Goal: Check status: Check status

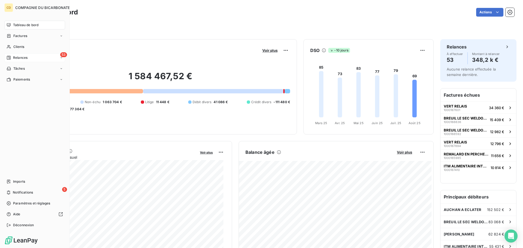
click at [8, 56] on icon at bounding box center [9, 58] width 4 height 4
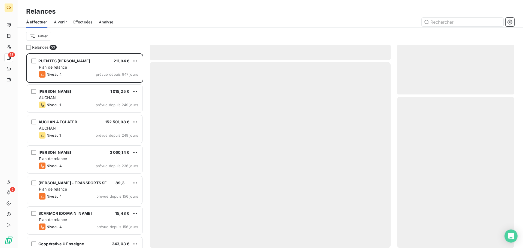
scroll to position [191, 113]
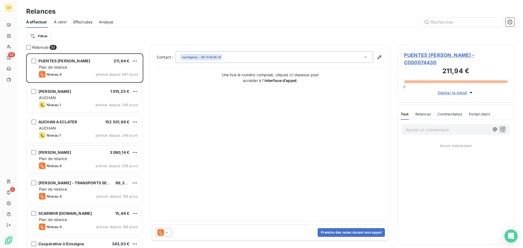
click at [85, 22] on span "Effectuées" at bounding box center [82, 21] width 19 height 5
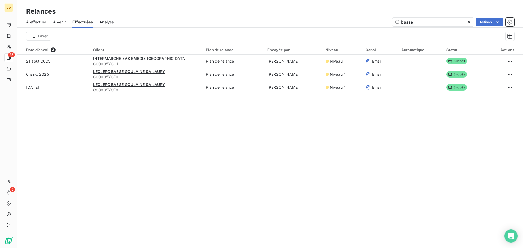
drag, startPoint x: 411, startPoint y: 23, endPoint x: 381, endPoint y: 23, distance: 30.0
click at [381, 23] on div "basse Actions" at bounding box center [317, 22] width 394 height 9
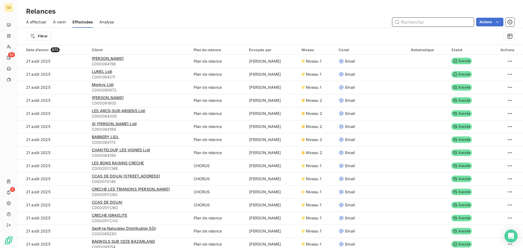
click at [424, 24] on input "text" at bounding box center [433, 22] width 82 height 9
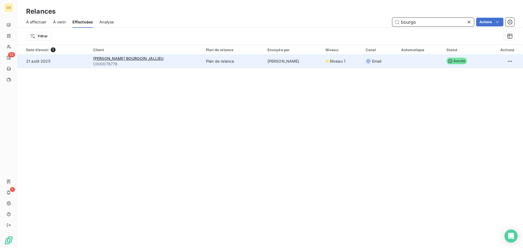
type input "bourgo"
click at [121, 61] on span "C000076776" at bounding box center [146, 63] width 106 height 5
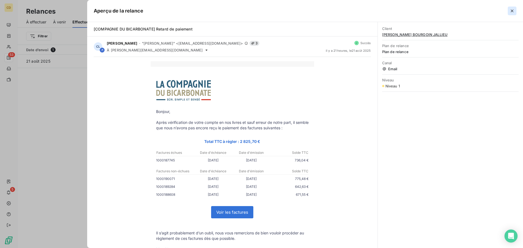
click at [510, 10] on icon "button" at bounding box center [511, 10] width 5 height 5
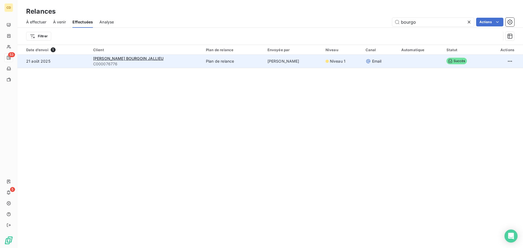
click at [122, 56] on div "[PERSON_NAME] BOURGOIN JALLIEU" at bounding box center [146, 58] width 106 height 5
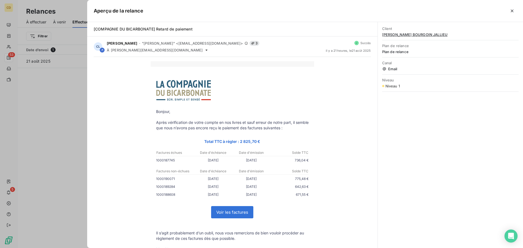
click at [510, 6] on div "Aperçu de la relance" at bounding box center [305, 11] width 436 height 22
click at [512, 9] on icon "button" at bounding box center [511, 10] width 5 height 5
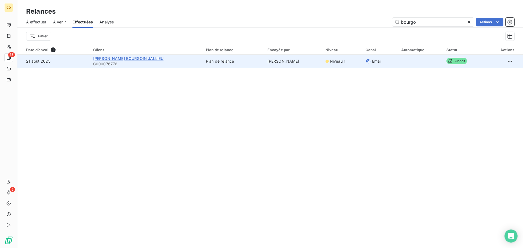
click at [135, 60] on span "[PERSON_NAME] BOURGOIN JALLIEU" at bounding box center [128, 58] width 71 height 5
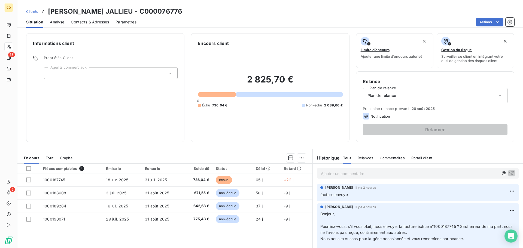
click at [337, 176] on p "Ajouter un commentaire ﻿" at bounding box center [410, 173] width 178 height 7
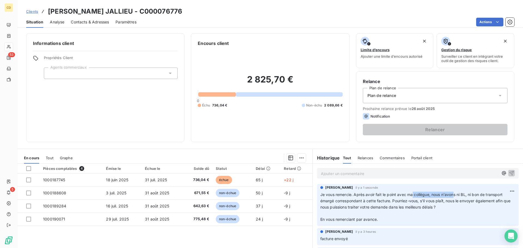
drag, startPoint x: 411, startPoint y: 193, endPoint x: 466, endPoint y: 196, distance: 54.6
click at [456, 196] on span "Je vous remercie. Après avoir fait le point avec ma collègue, nous n'avons ni B…" at bounding box center [416, 200] width 192 height 17
drag, startPoint x: 481, startPoint y: 196, endPoint x: 488, endPoint y: 196, distance: 7.1
click at [484, 196] on span "Je vous remercie. Après avoir fait le point avec ma collègue, nous n'avons ni B…" at bounding box center [416, 200] width 192 height 17
click at [494, 196] on span "Je vous remercie. Après avoir fait le point avec ma collègue, nous n'avons ni B…" at bounding box center [416, 200] width 192 height 17
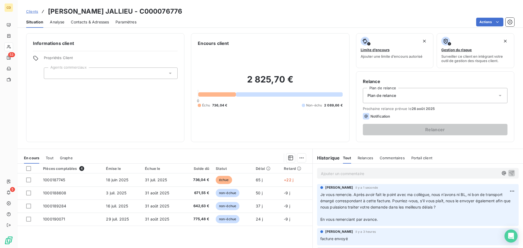
click at [365, 173] on p "Ajouter un commentaire ﻿" at bounding box center [410, 173] width 178 height 7
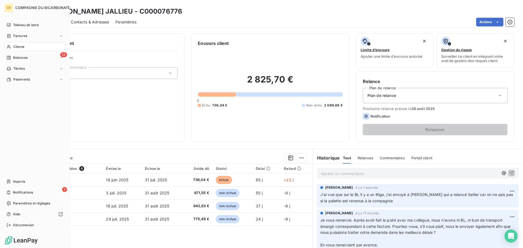
click at [13, 53] on nav "Tableau de bord Factures Clients 53 Relances Tâches Paiements" at bounding box center [34, 52] width 61 height 63
click at [13, 54] on div "53 Relances" at bounding box center [34, 57] width 61 height 9
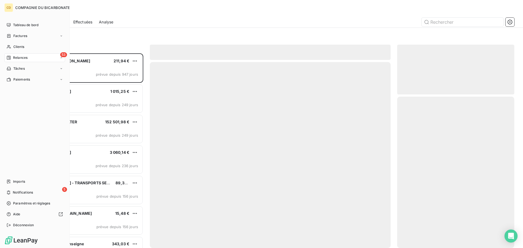
scroll to position [191, 113]
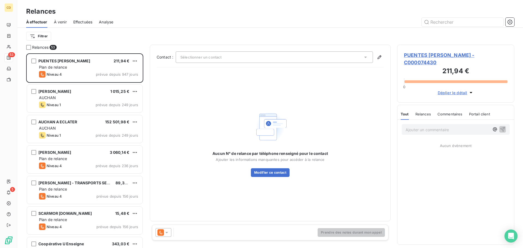
click at [91, 24] on span "Effectuées" at bounding box center [82, 21] width 19 height 5
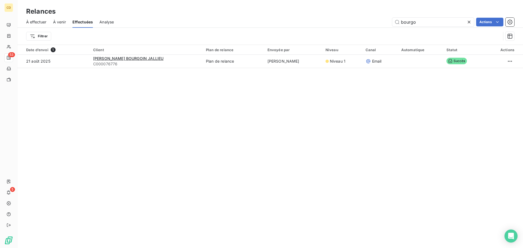
drag, startPoint x: 399, startPoint y: 22, endPoint x: 365, endPoint y: 23, distance: 33.8
click at [365, 23] on div "bourgo Actions" at bounding box center [317, 22] width 394 height 9
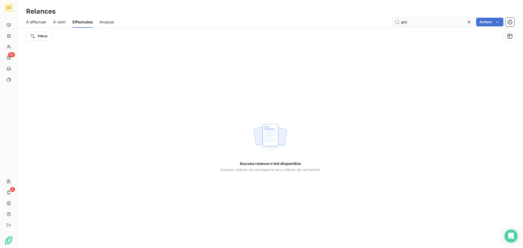
type input "a"
type input "l"
type input "c"
type input "L"
